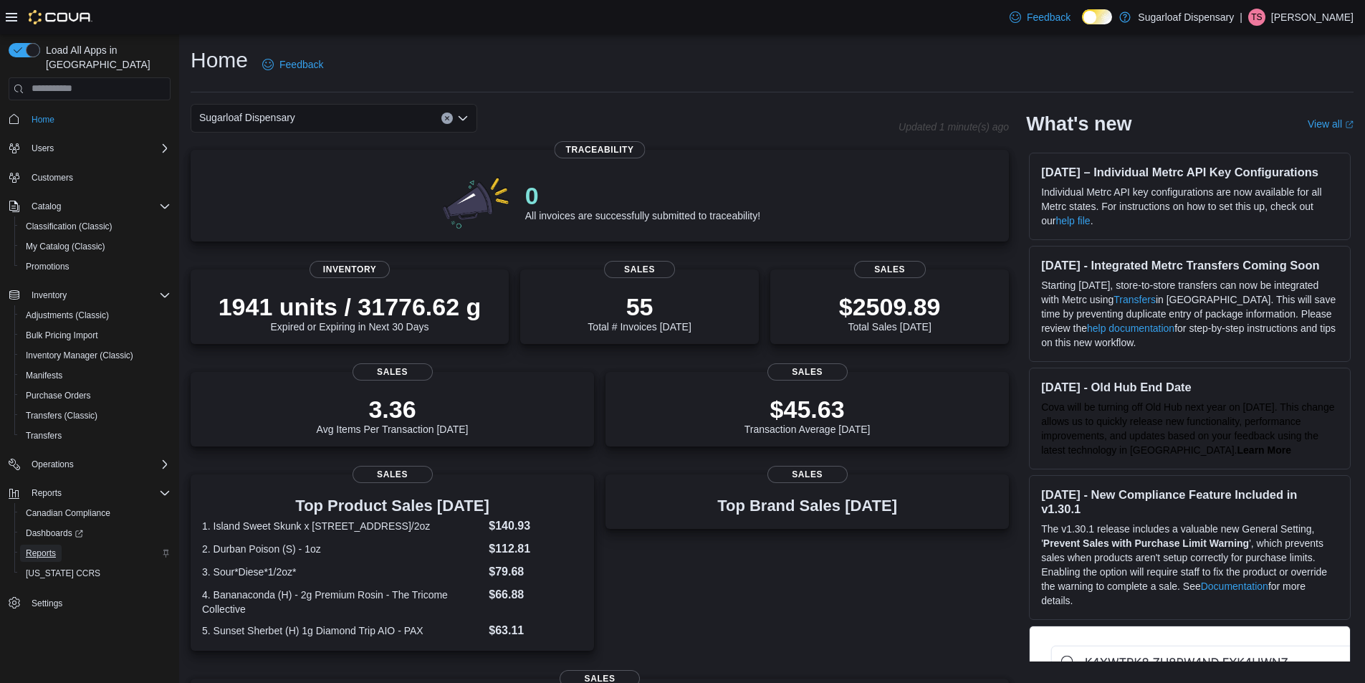
click at [47, 547] on span "Reports" at bounding box center [41, 552] width 30 height 11
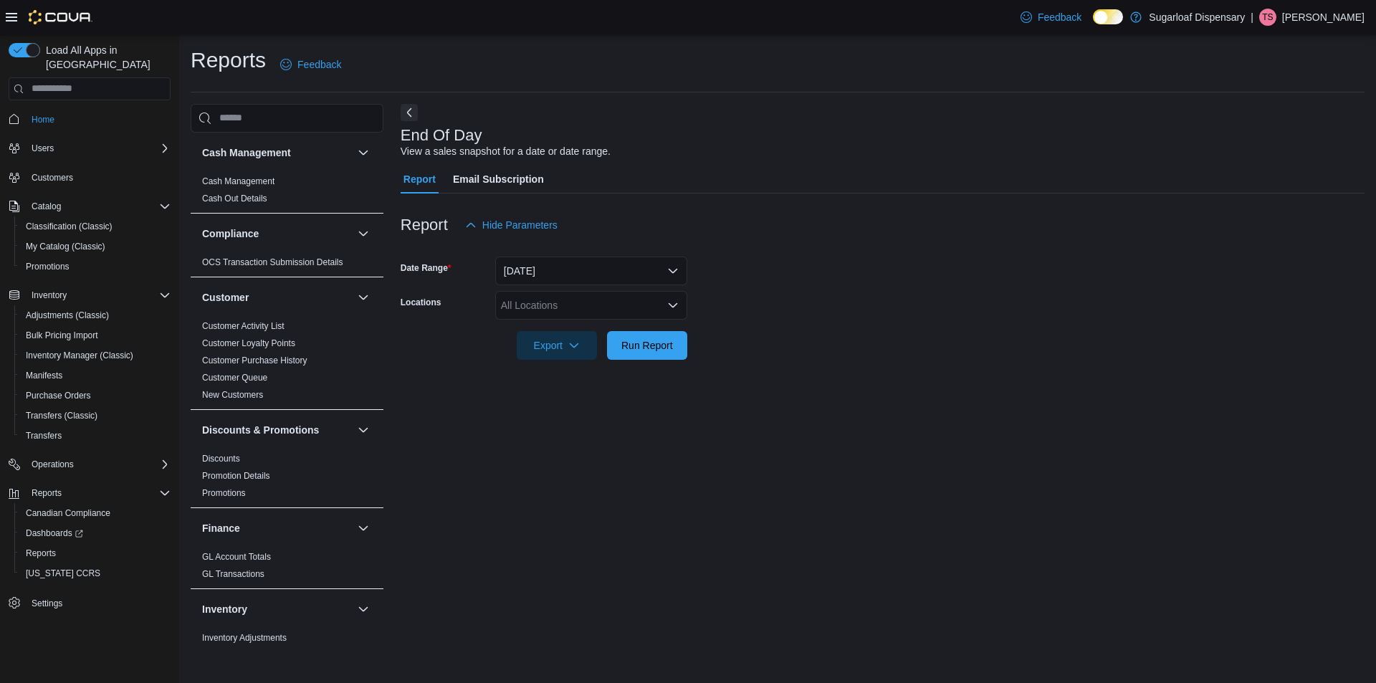
click at [590, 303] on div "All Locations" at bounding box center [591, 305] width 192 height 29
click at [554, 373] on span "[STREET_ADDRESS]" at bounding box center [575, 371] width 99 height 14
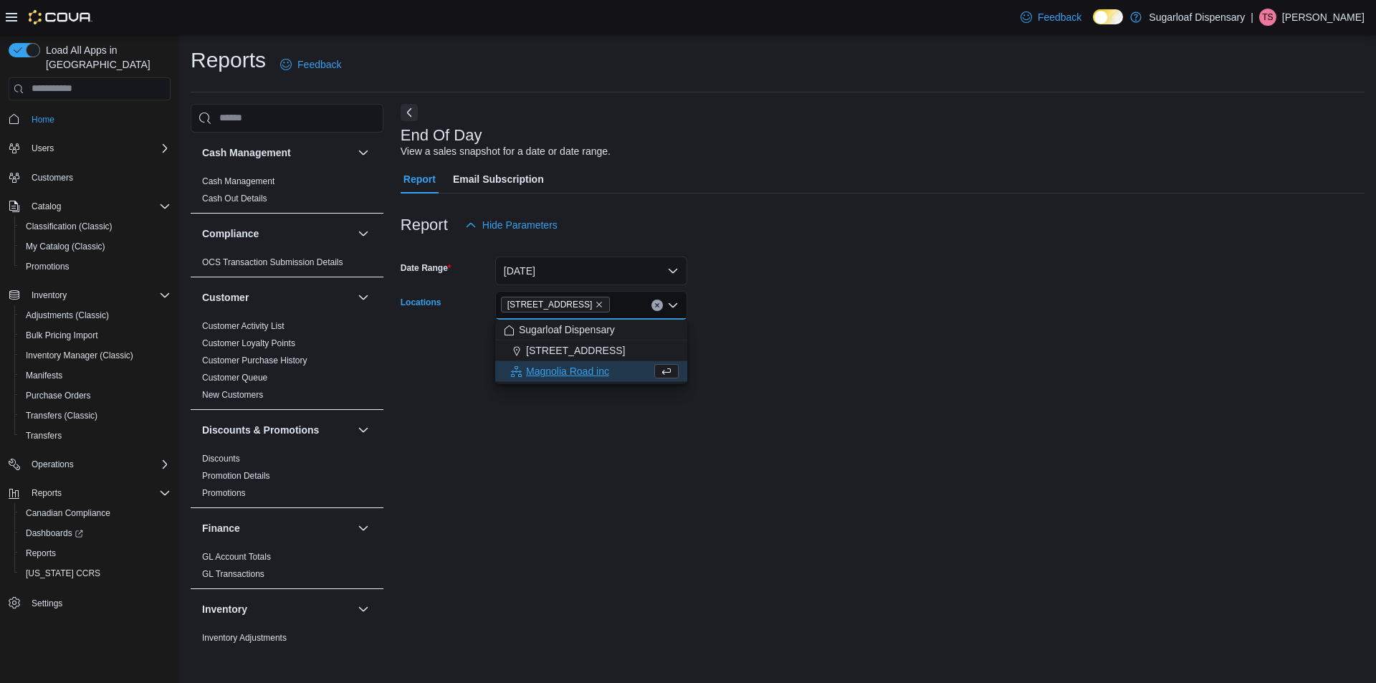
drag, startPoint x: 896, startPoint y: 326, endPoint x: 864, endPoint y: 326, distance: 32.2
click at [894, 326] on div at bounding box center [882, 325] width 964 height 11
click at [667, 348] on span "Run Report" at bounding box center [647, 344] width 52 height 14
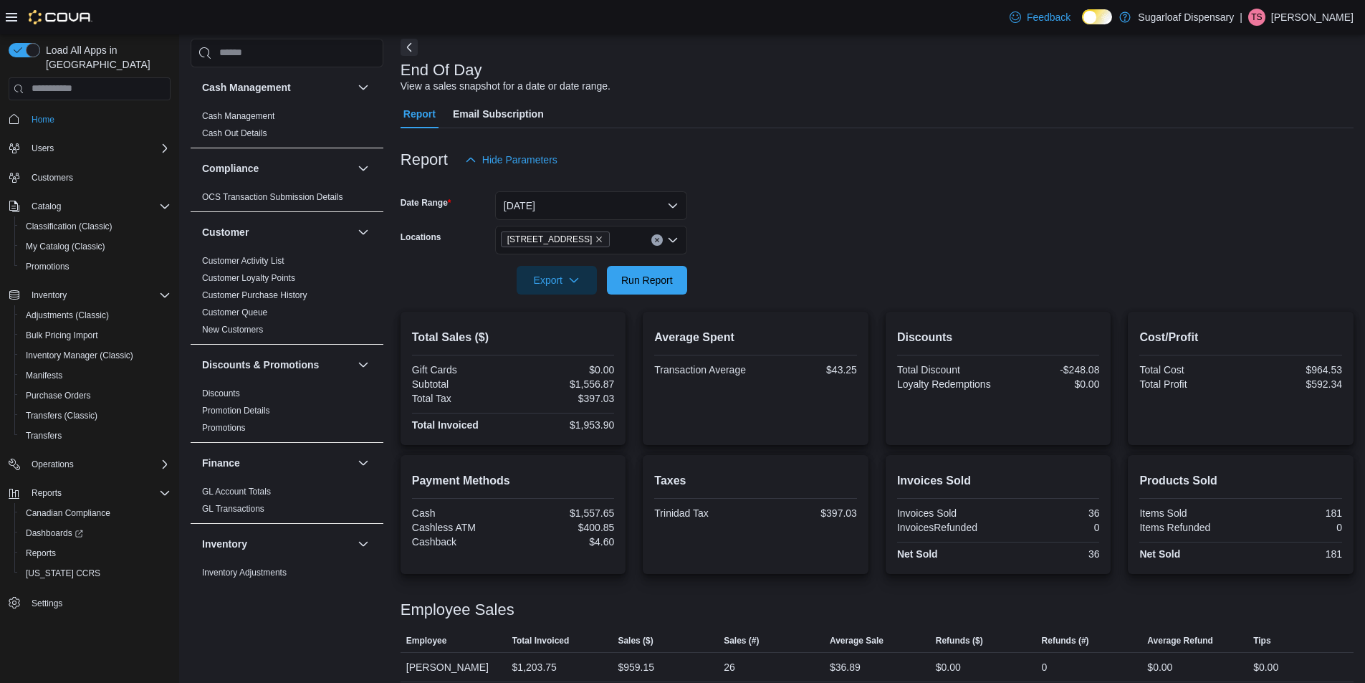
scroll to position [105, 0]
